Goal: Task Accomplishment & Management: Use online tool/utility

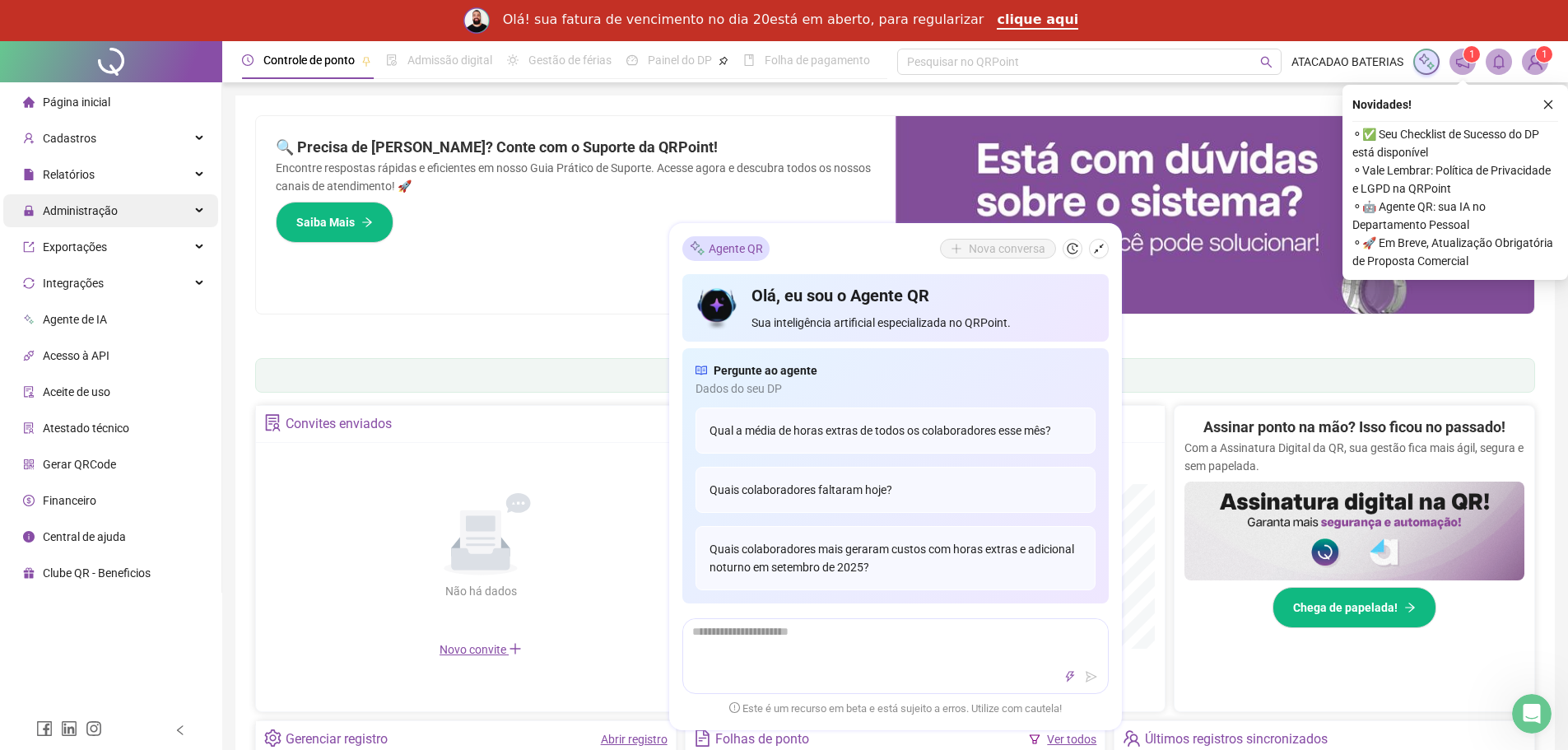
click at [108, 214] on span "Administração" at bounding box center [80, 211] width 75 height 13
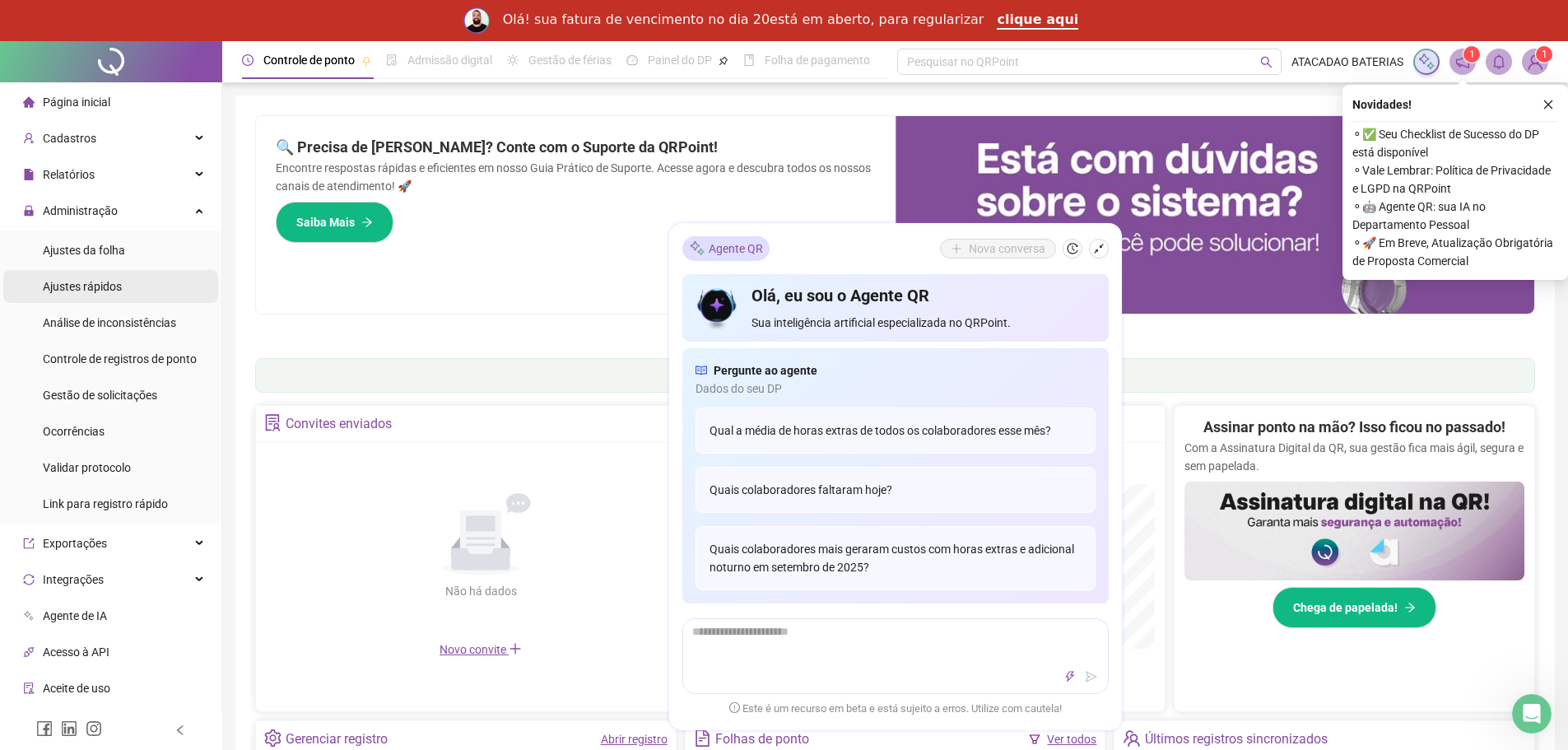
click at [98, 284] on span "Ajustes rápidos" at bounding box center [82, 286] width 79 height 13
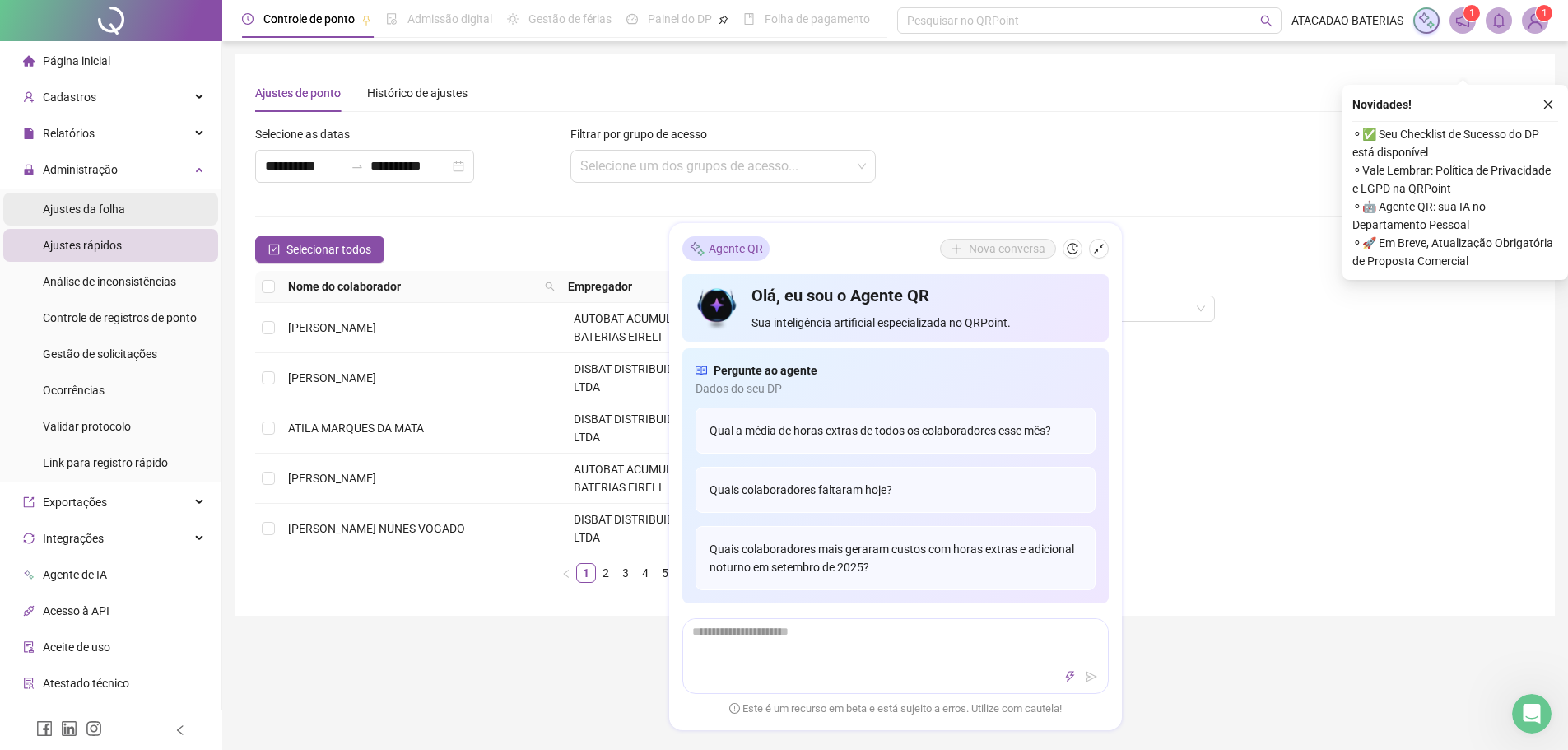
click at [107, 205] on span "Ajustes da folha" at bounding box center [84, 209] width 83 height 13
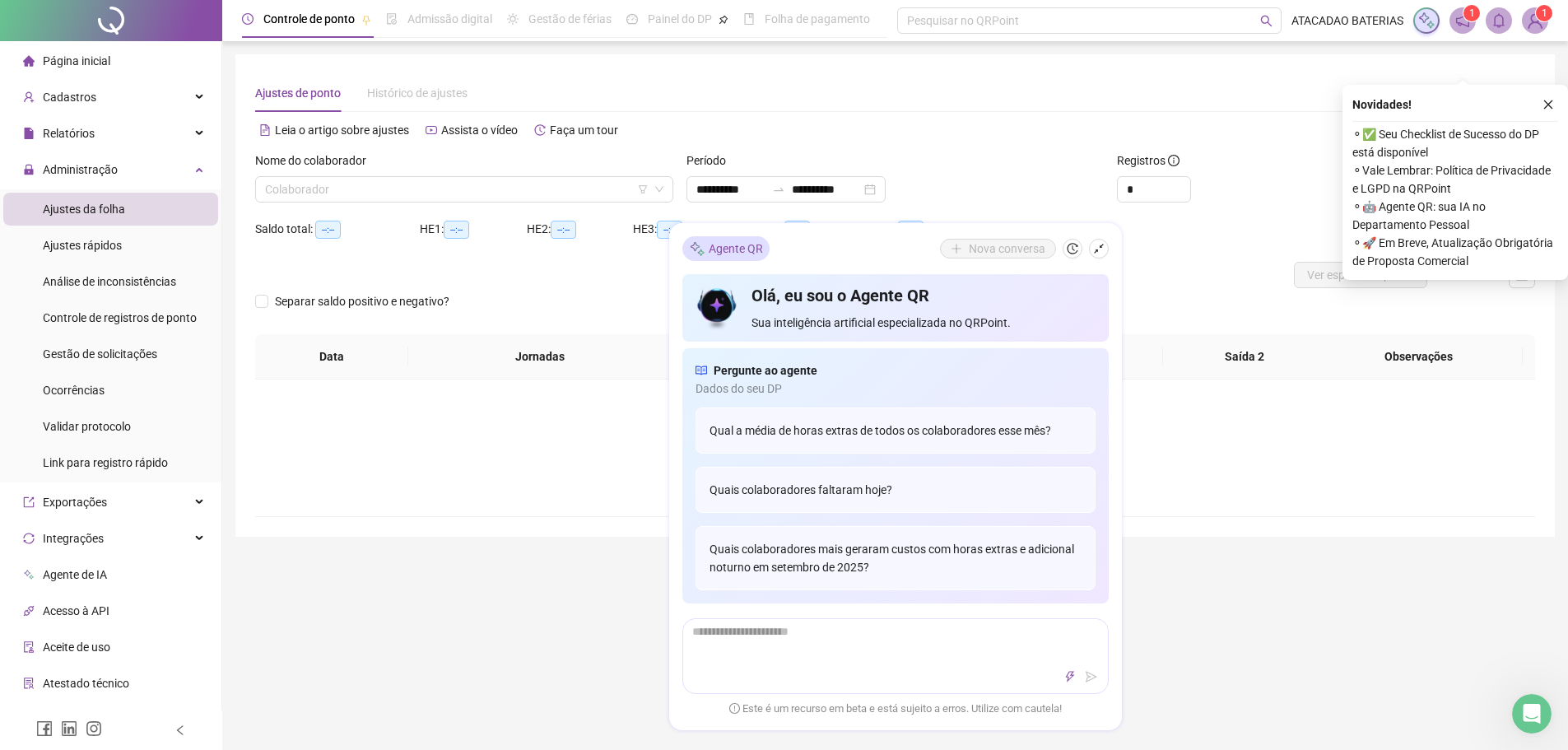
type input "**********"
click at [552, 192] on input "search" at bounding box center [456, 189] width 383 height 25
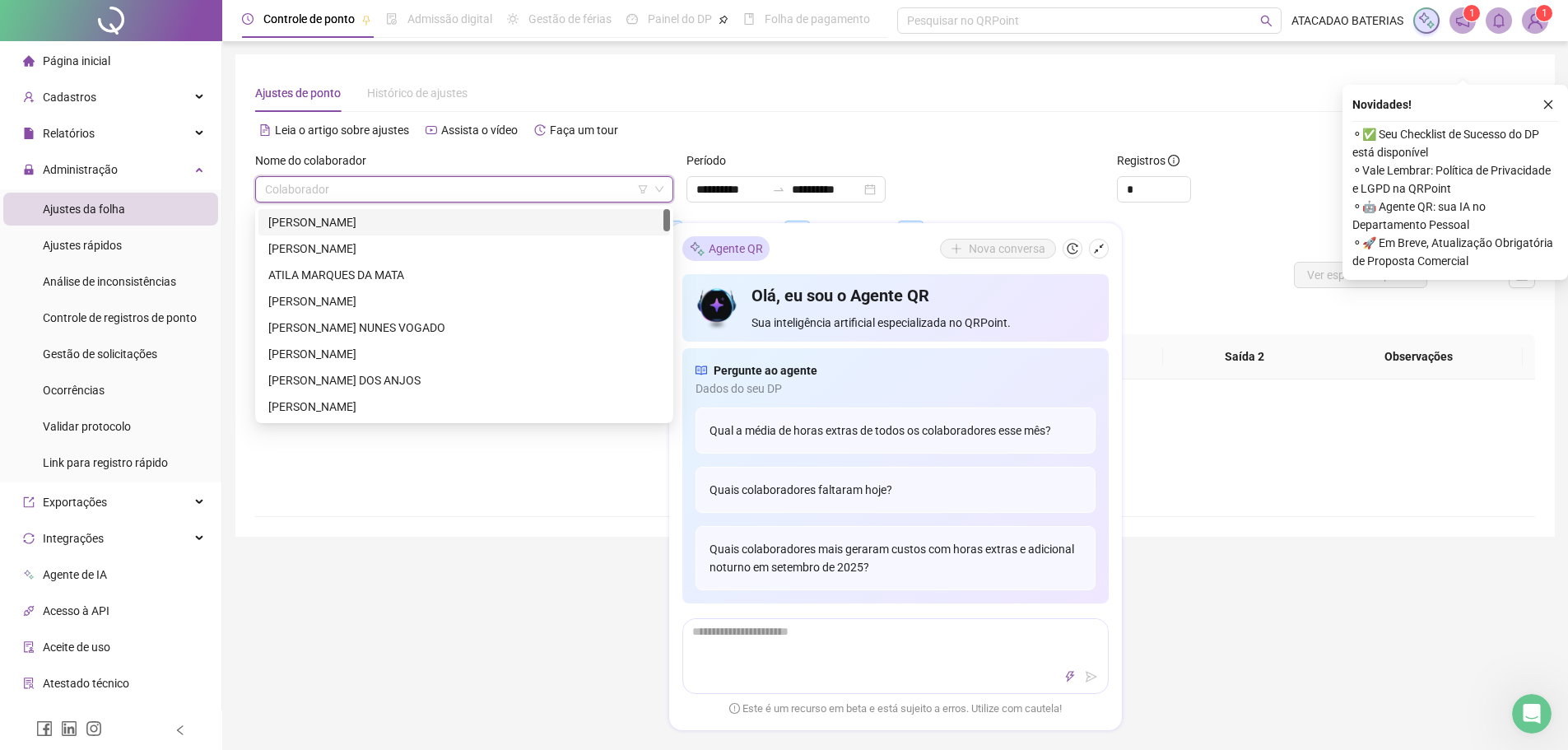
click at [407, 222] on div "[PERSON_NAME]" at bounding box center [464, 221] width 392 height 18
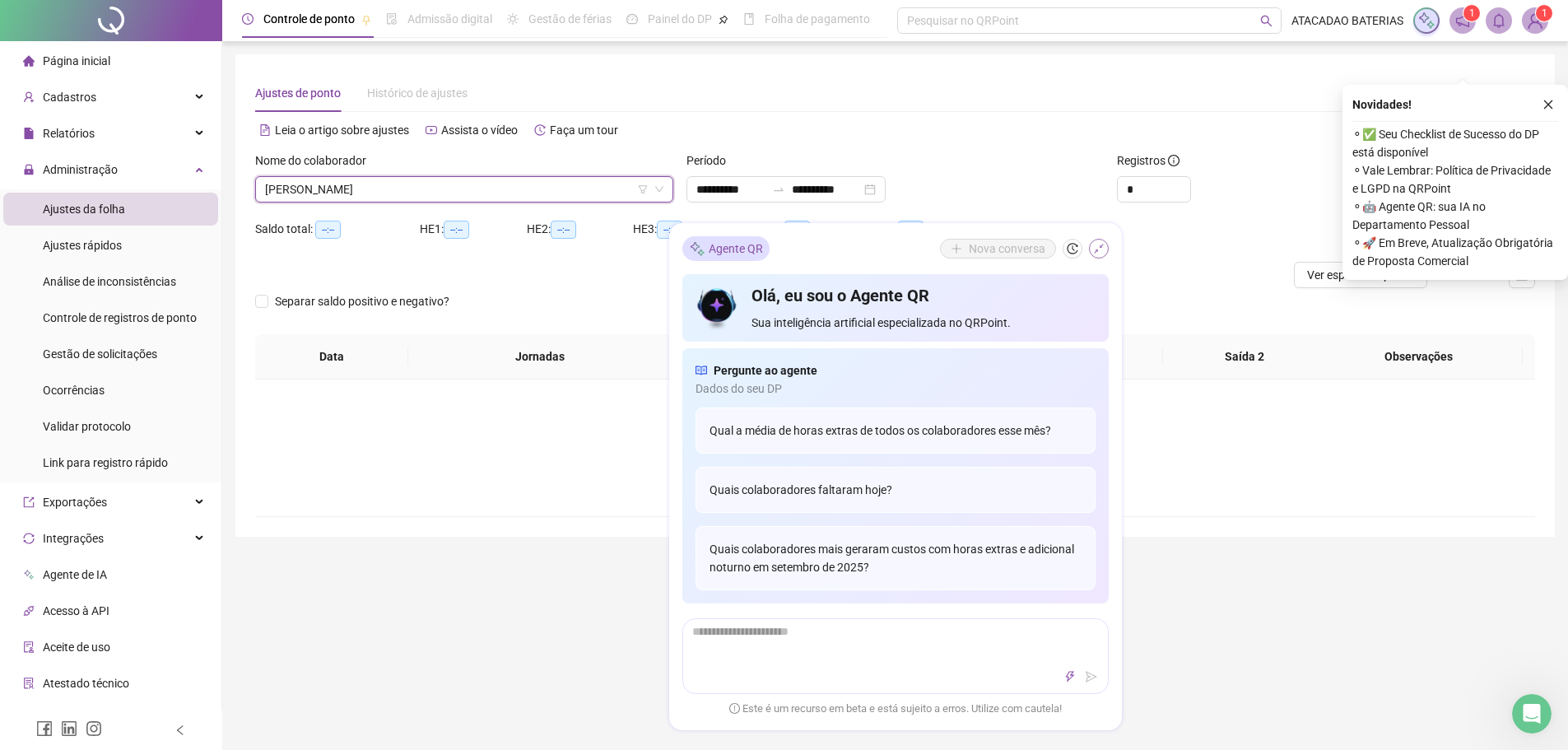
click at [1094, 248] on icon "shrink" at bounding box center [1099, 248] width 11 height 11
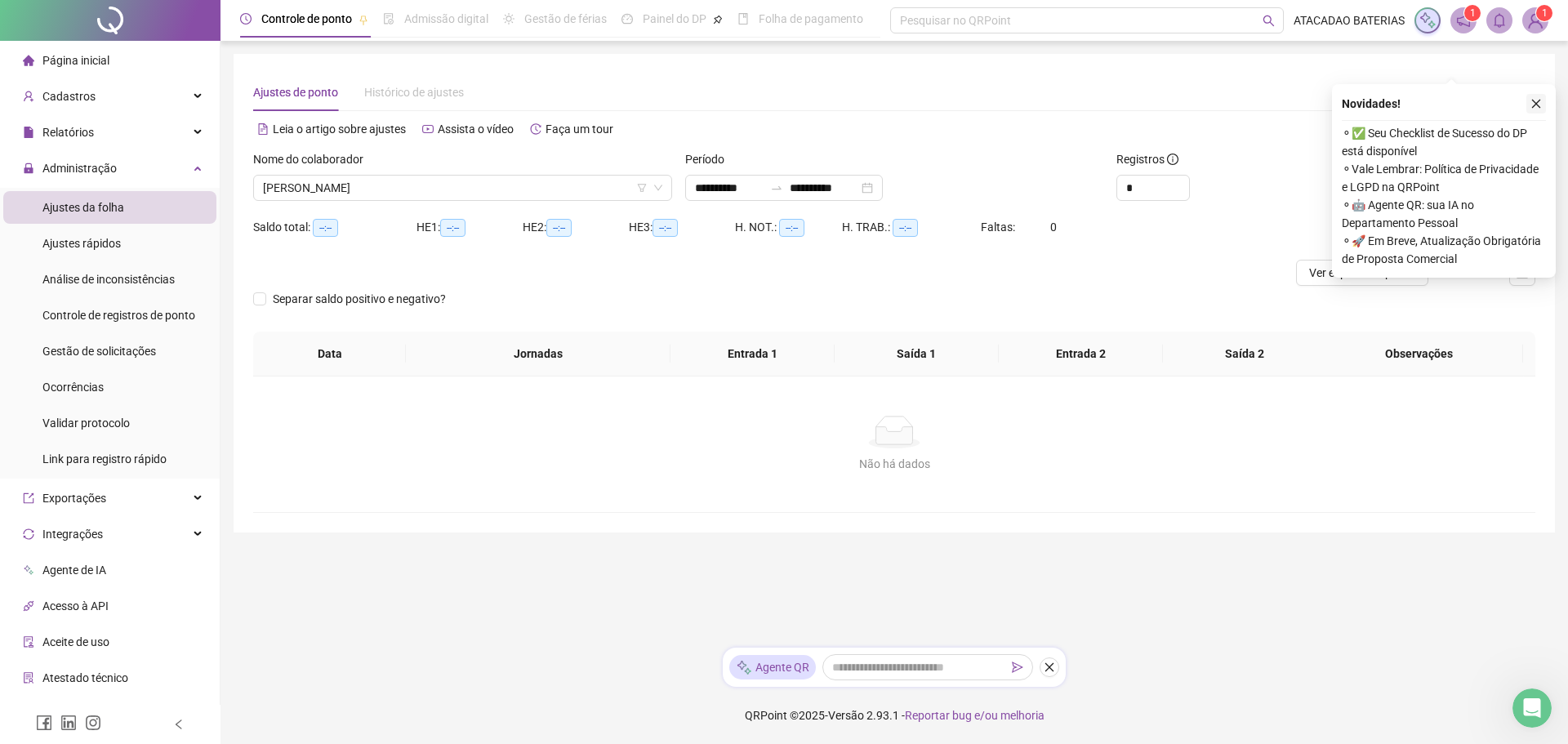
click at [1543, 107] on button "button" at bounding box center [1536, 104] width 20 height 20
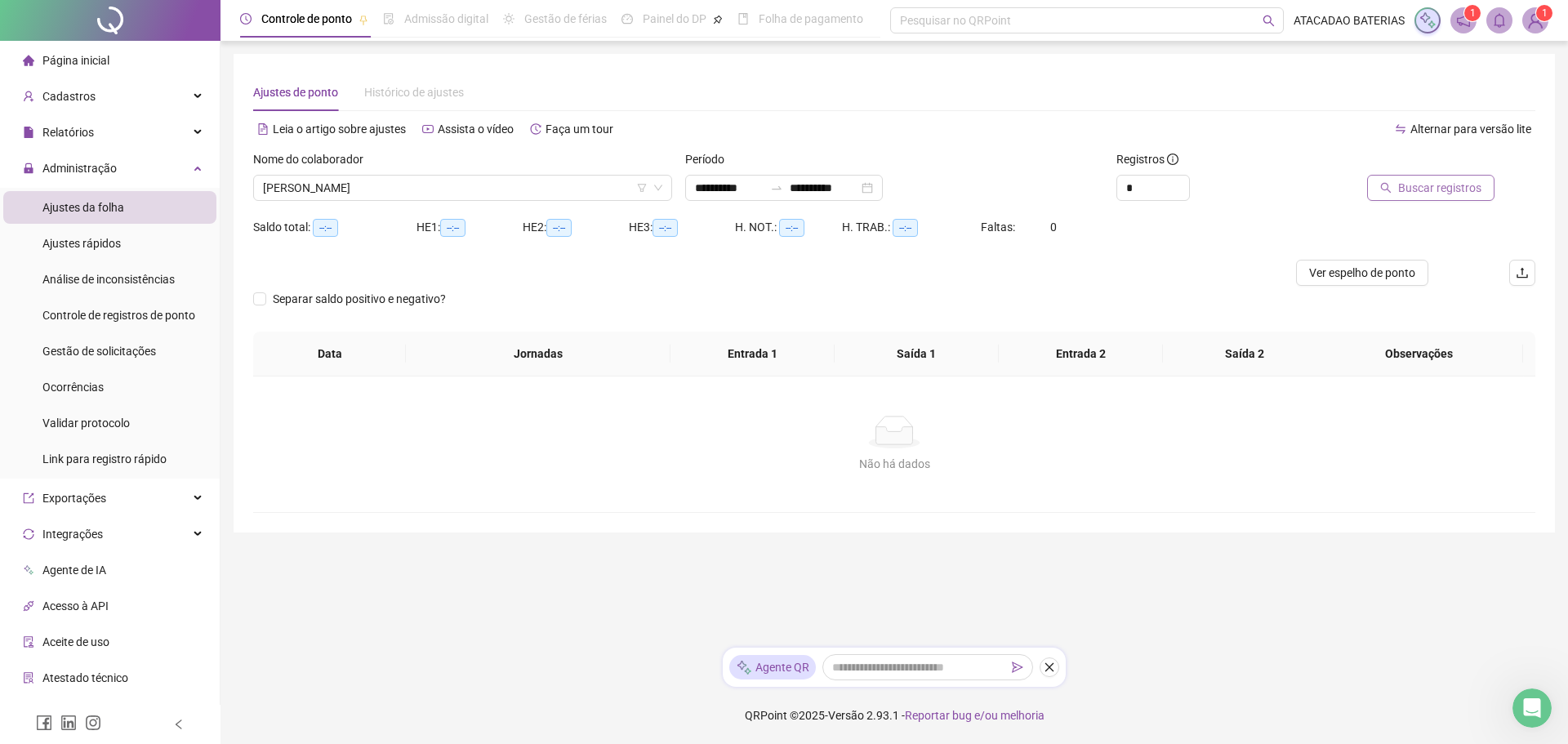
click at [1463, 191] on span "Buscar registros" at bounding box center [1440, 188] width 83 height 18
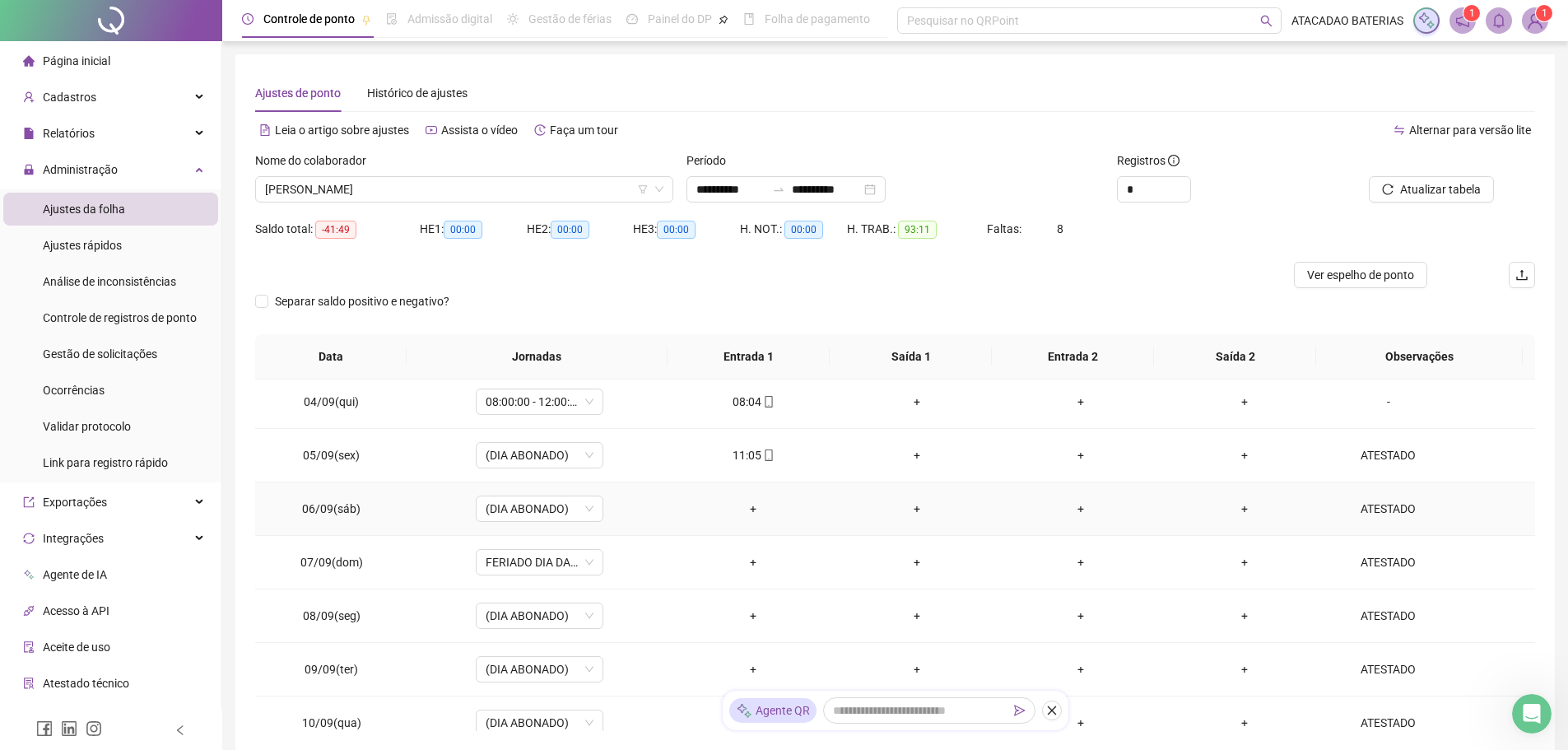
scroll to position [247, 0]
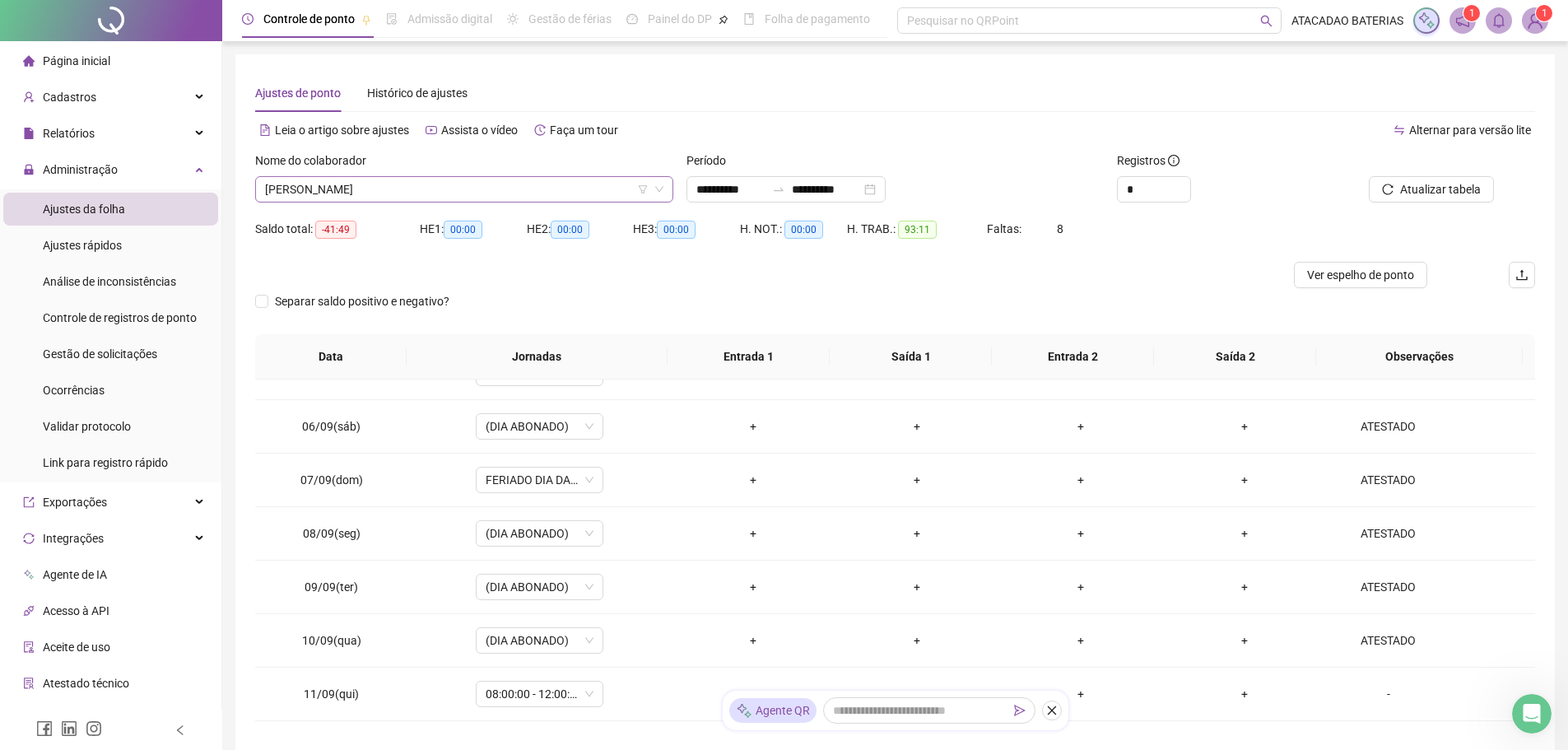
click at [564, 187] on span "[PERSON_NAME]" at bounding box center [464, 189] width 398 height 25
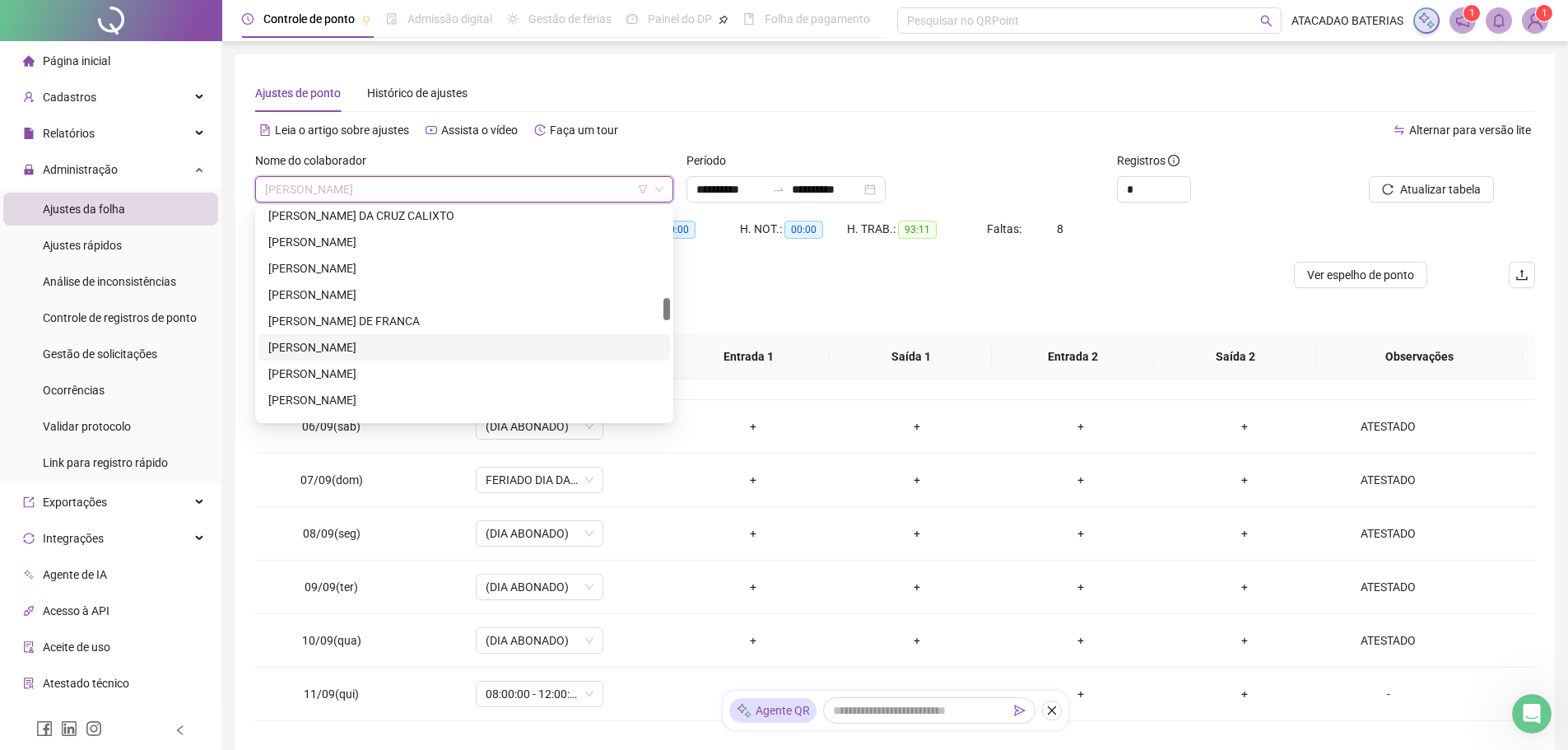
scroll to position [905, 0]
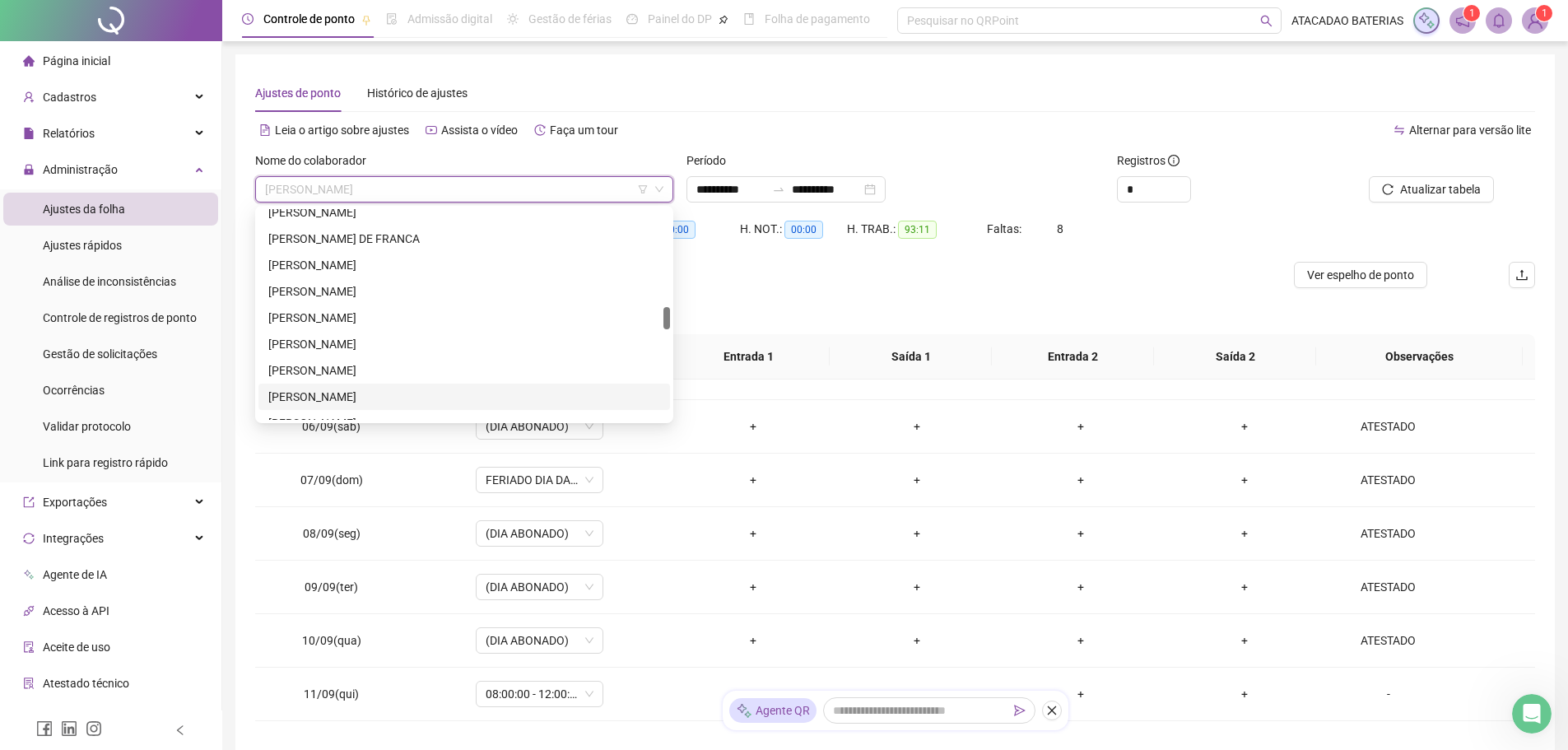
click at [363, 399] on div "[PERSON_NAME]" at bounding box center [464, 396] width 392 height 18
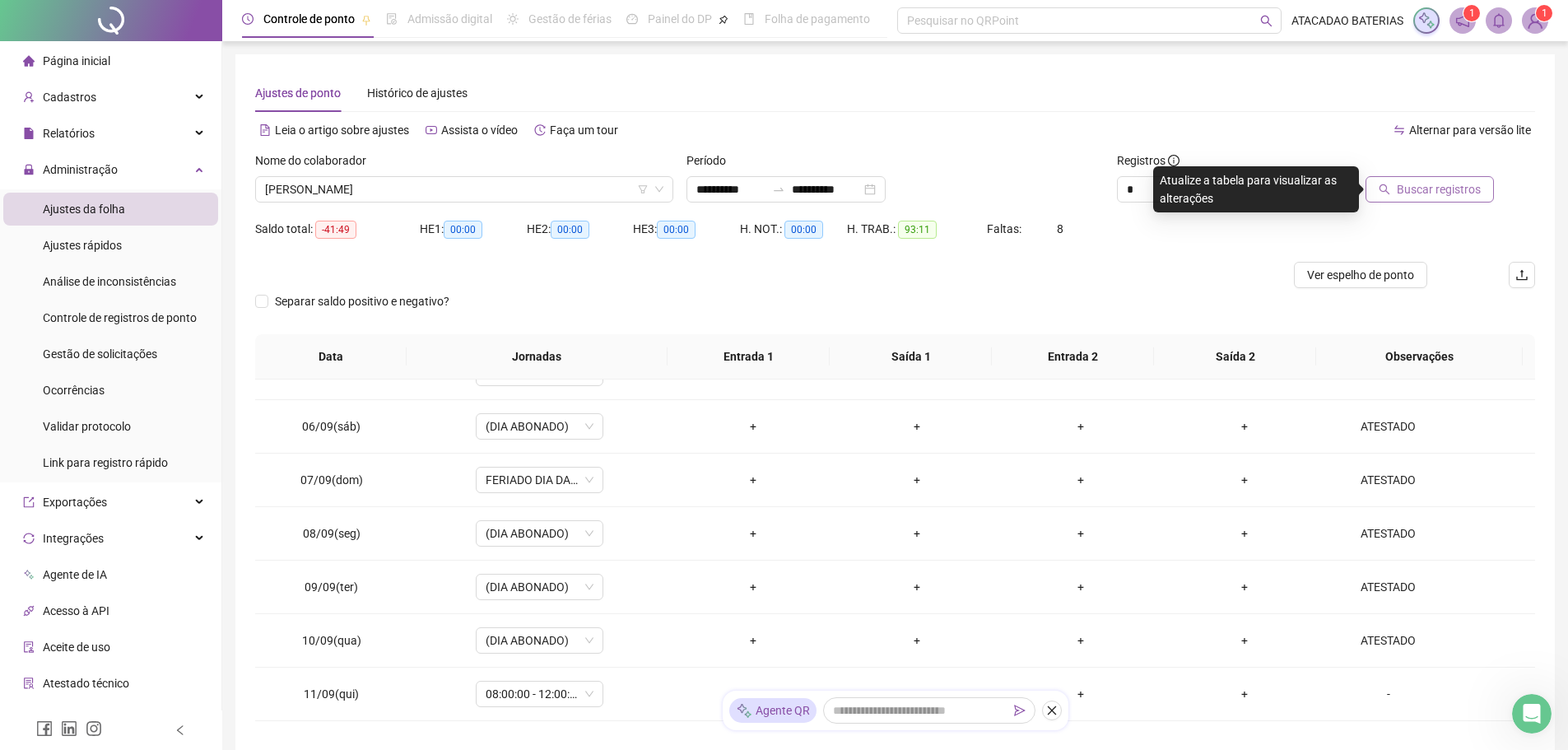
click at [1423, 189] on span "Buscar registros" at bounding box center [1439, 189] width 84 height 18
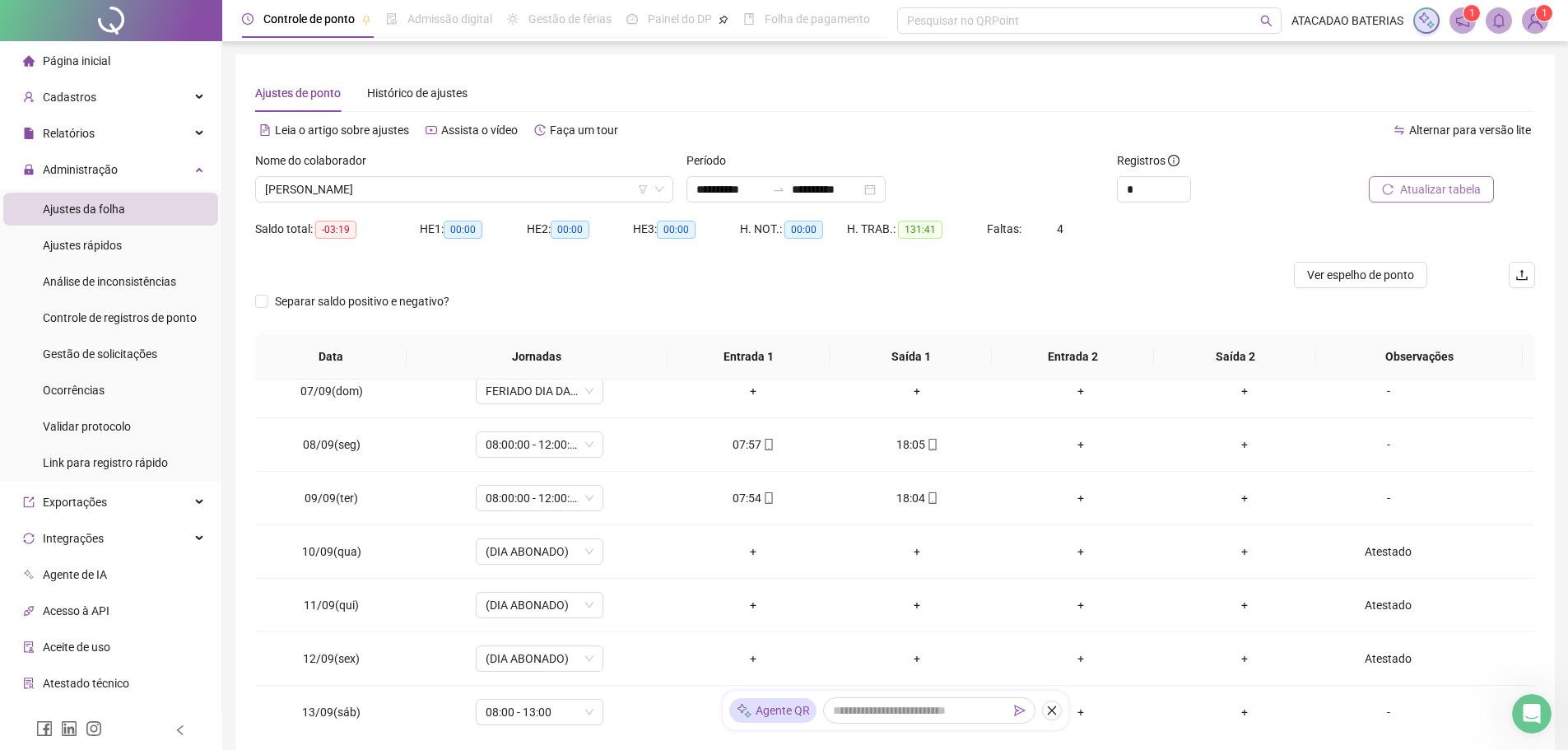
scroll to position [412, 0]
